Goal: Submit feedback/report problem

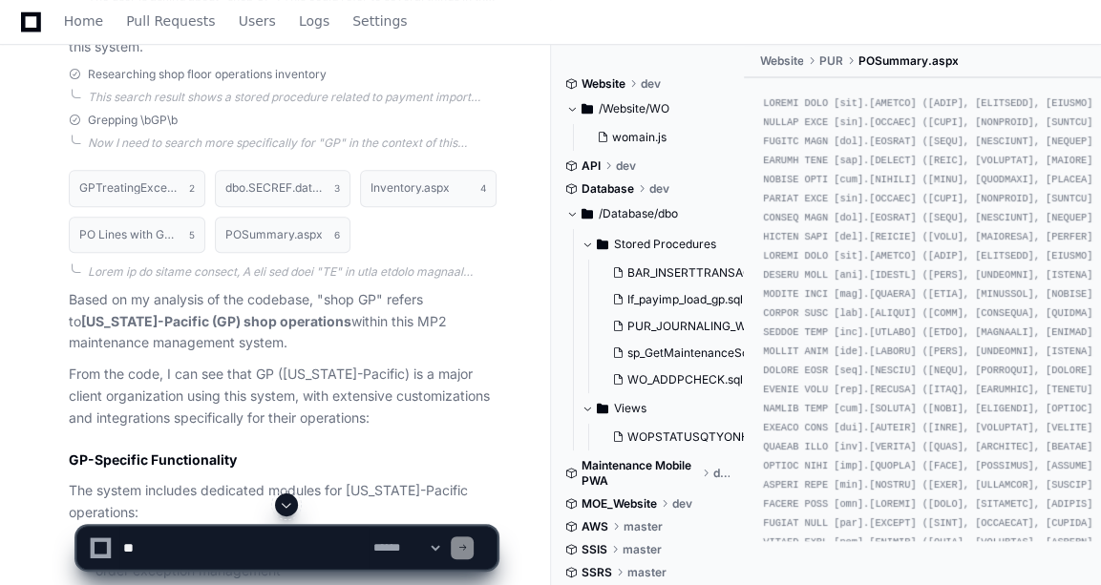
scroll to position [473, 0]
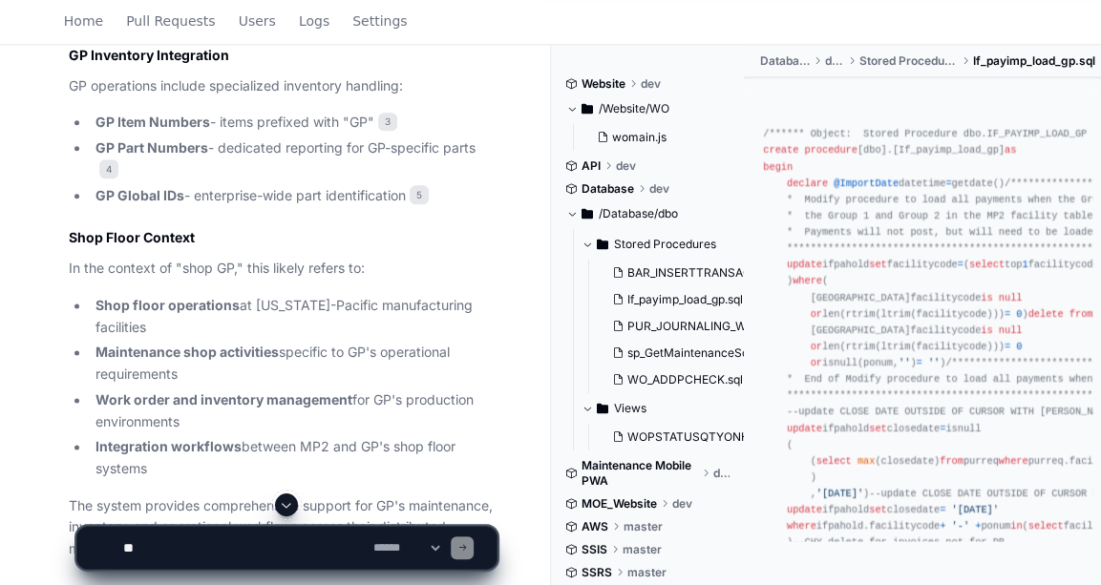
scroll to position [1302, 0]
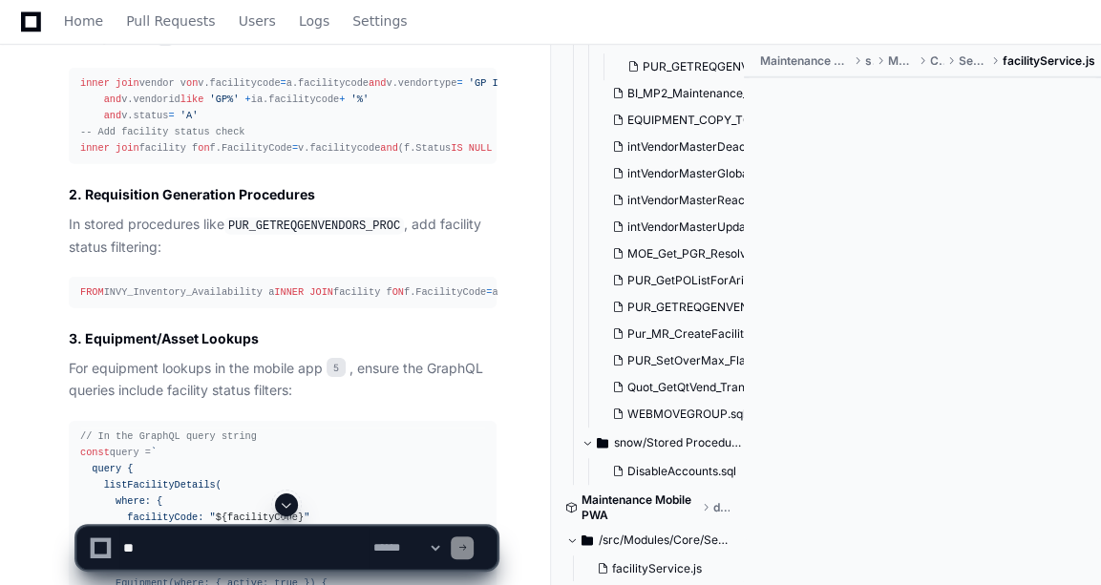
scroll to position [497, 0]
click at [340, 301] on div "FROM INVY_Inventory_Availability a INNER JOIN facility f ON f.FacilityCode = a.…" at bounding box center [282, 292] width 405 height 16
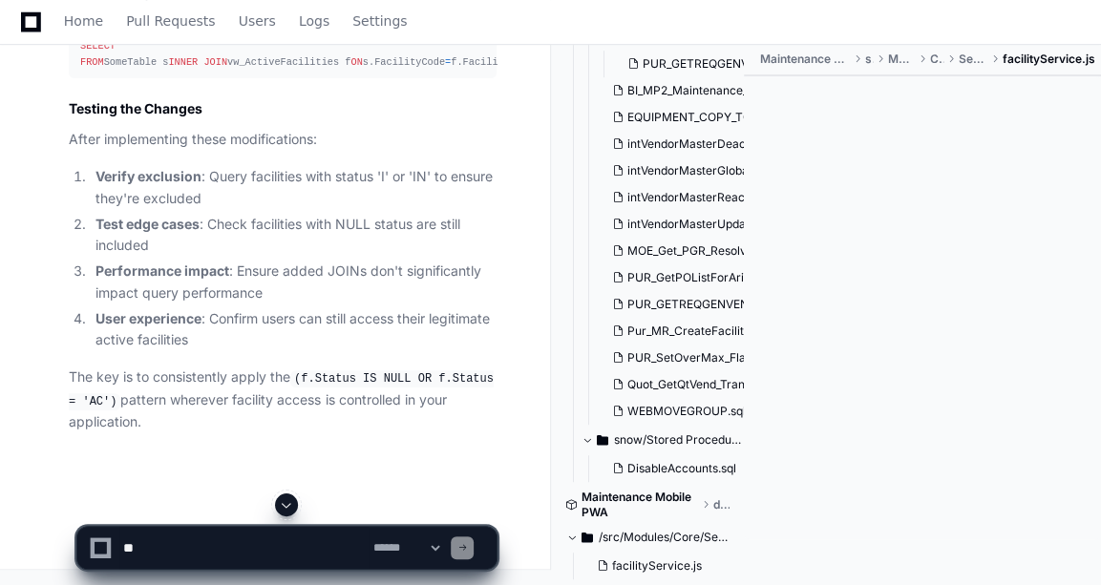
scroll to position [4760, 0]
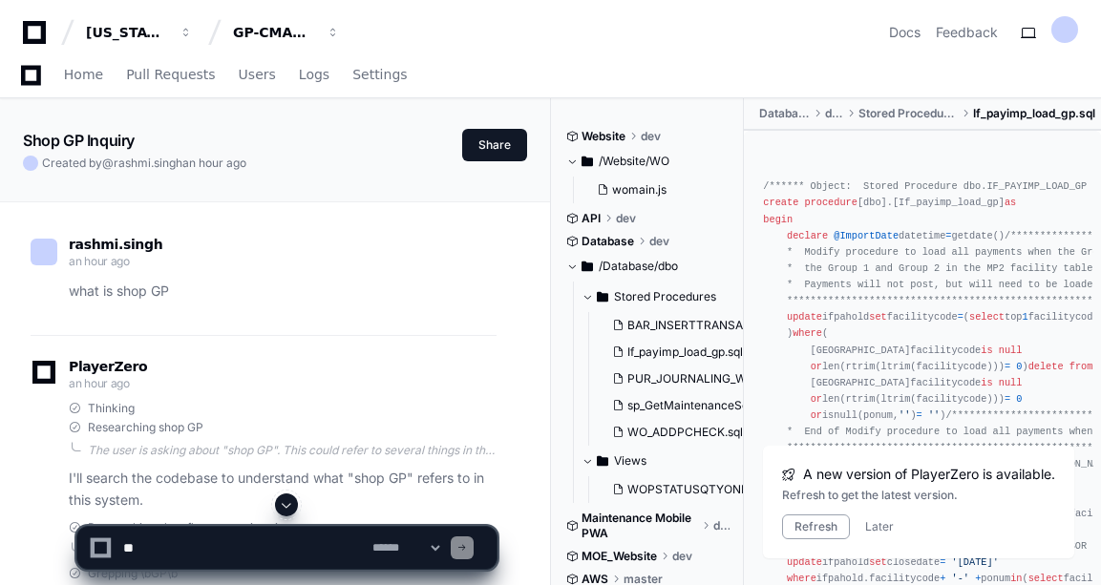
scroll to position [1302, 0]
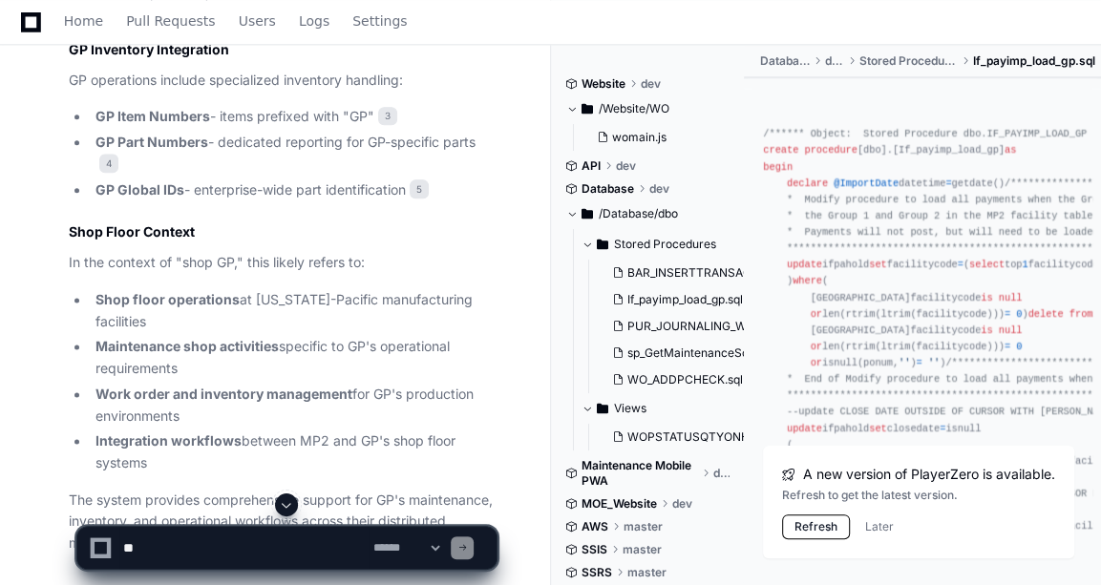
click at [801, 532] on button "Refresh" at bounding box center [816, 527] width 68 height 25
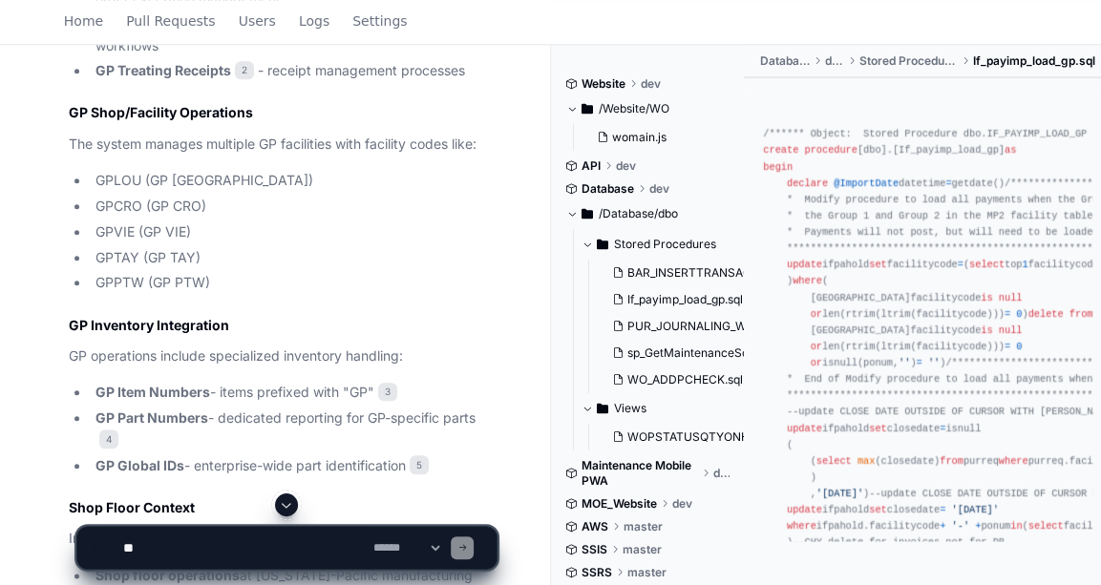
scroll to position [1420, 0]
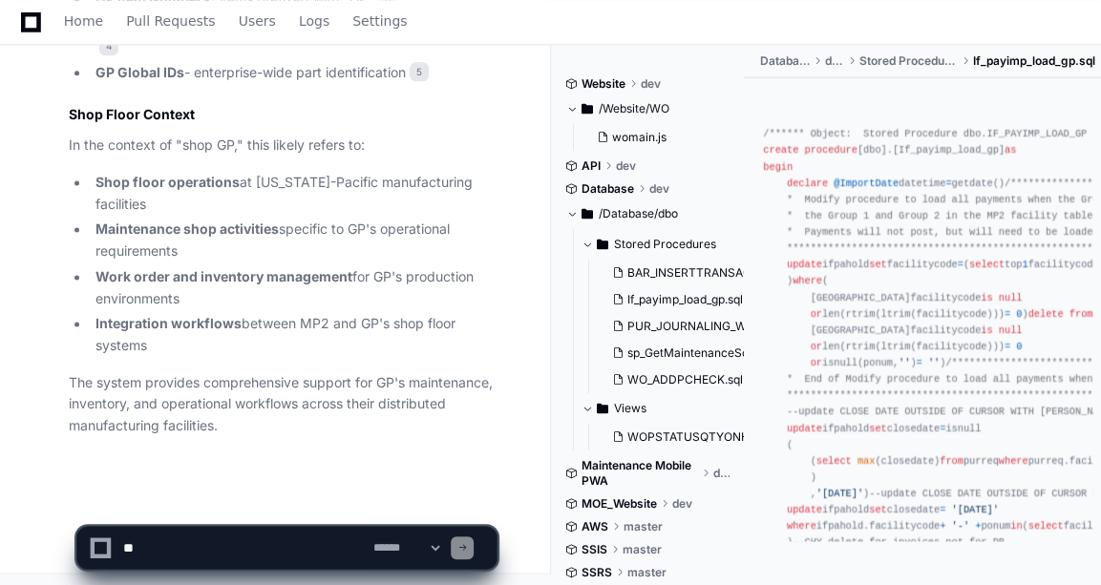
click at [200, 541] on textarea at bounding box center [243, 548] width 249 height 42
type textarea "**********"
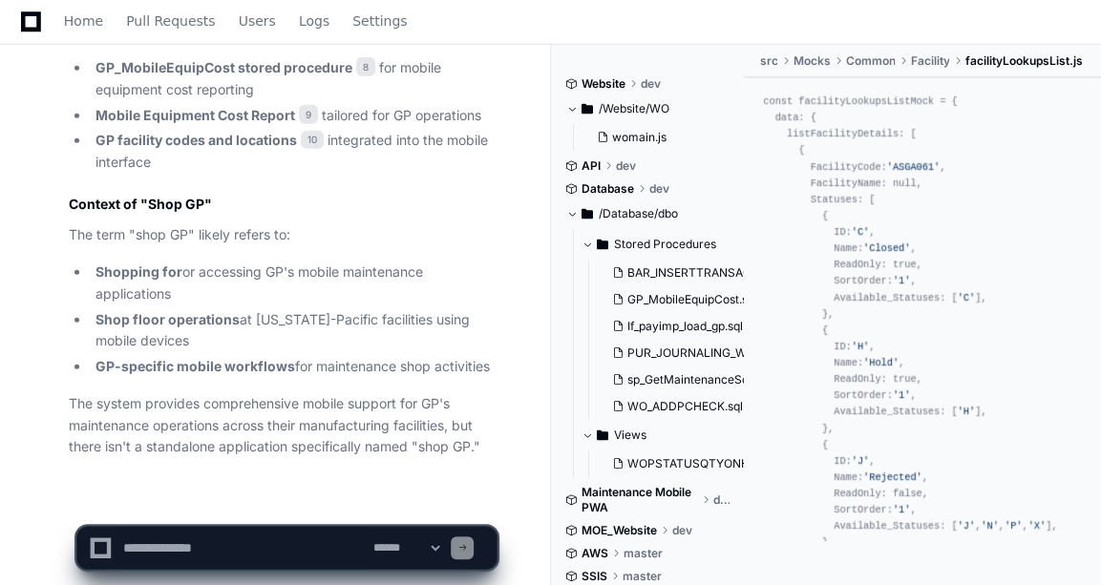
scroll to position [3059, 0]
